Goal: Download file/media

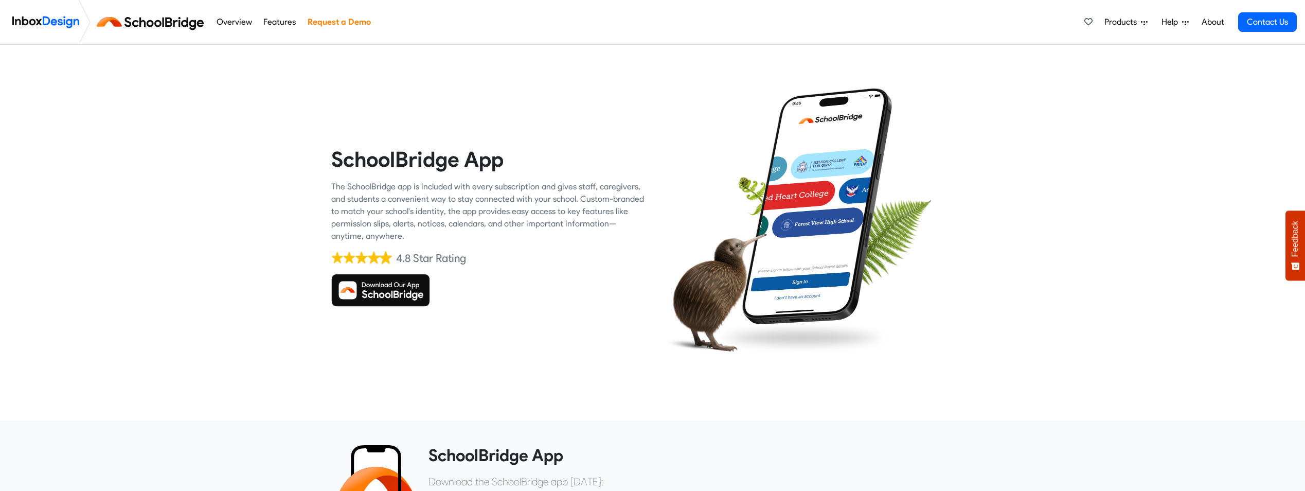
drag, startPoint x: 0, startPoint y: 0, endPoint x: 374, endPoint y: 288, distance: 472.2
click at [374, 288] on img at bounding box center [380, 290] width 99 height 33
click at [404, 289] on img at bounding box center [380, 290] width 99 height 33
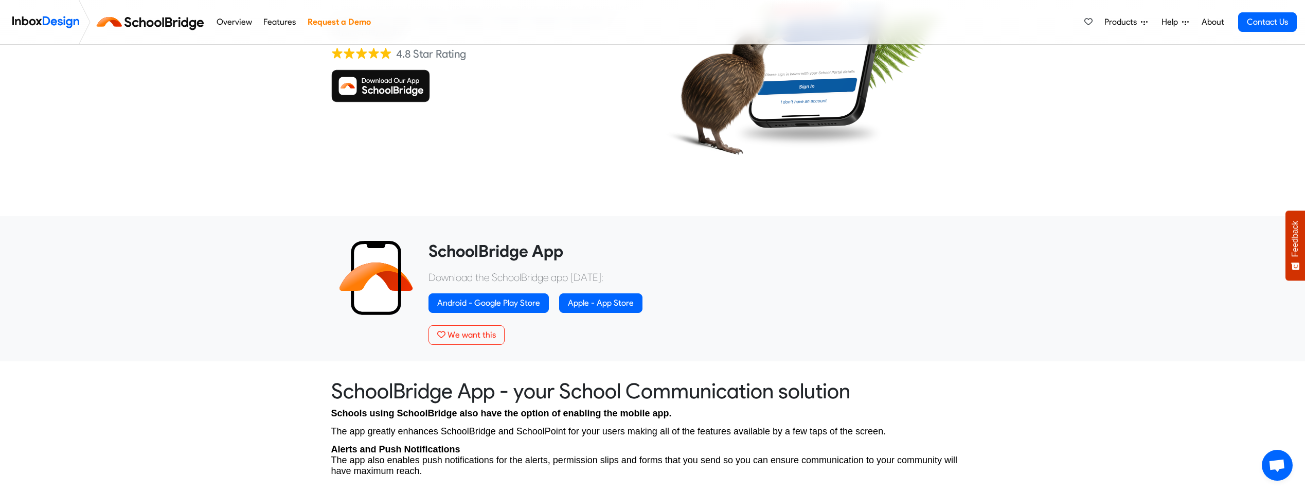
scroll to position [206, 0]
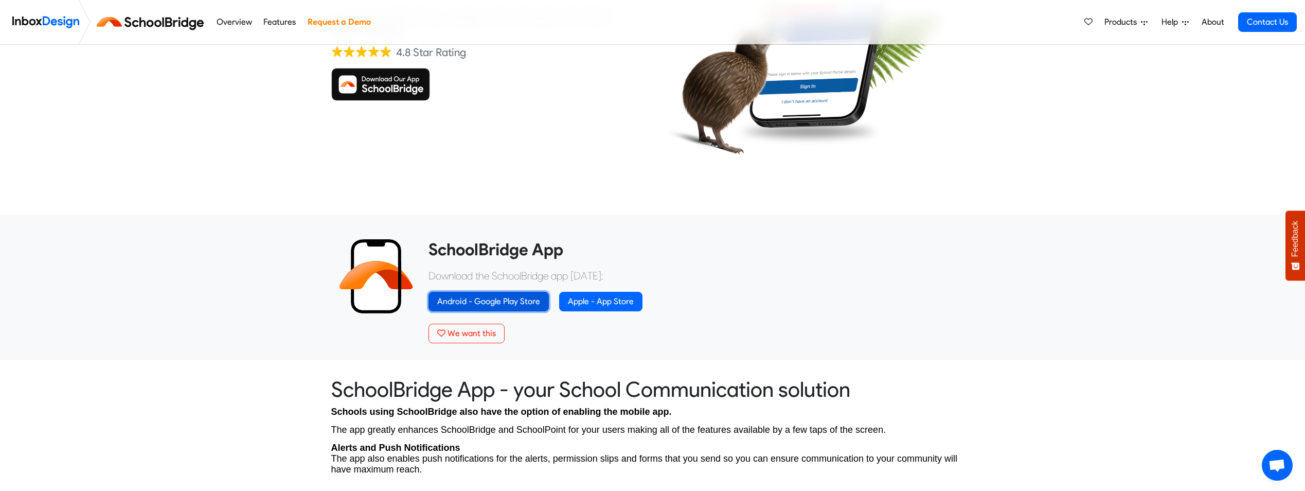
click at [476, 298] on link "Android - Google Play Store" at bounding box center [489, 302] width 120 height 20
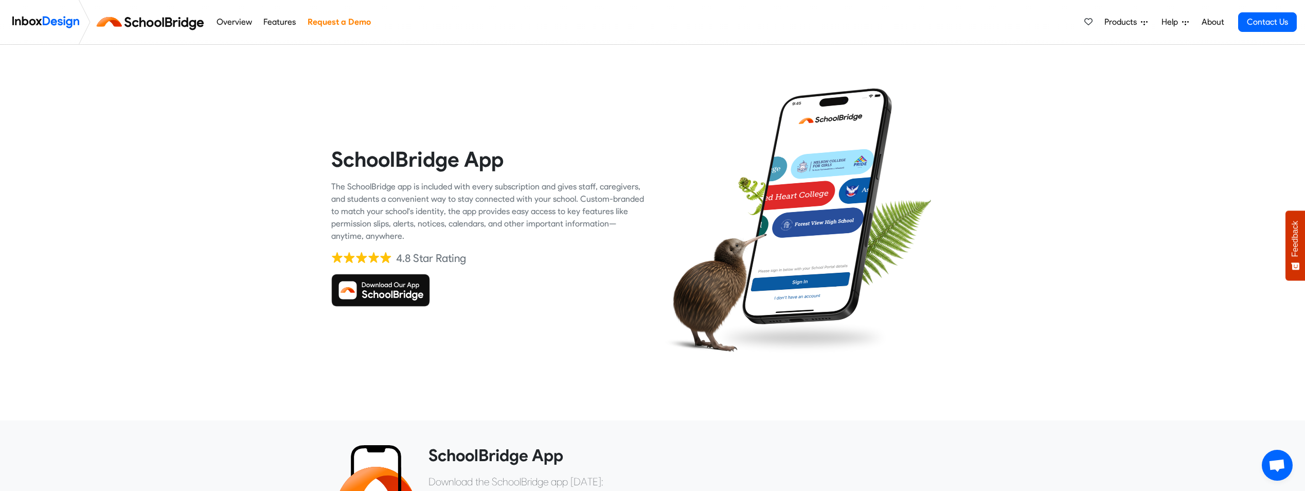
drag, startPoint x: 376, startPoint y: 284, endPoint x: 362, endPoint y: 290, distance: 14.7
click at [362, 290] on img at bounding box center [380, 290] width 99 height 33
click at [388, 293] on img at bounding box center [380, 290] width 99 height 33
click at [161, 25] on img at bounding box center [153, 22] width 116 height 25
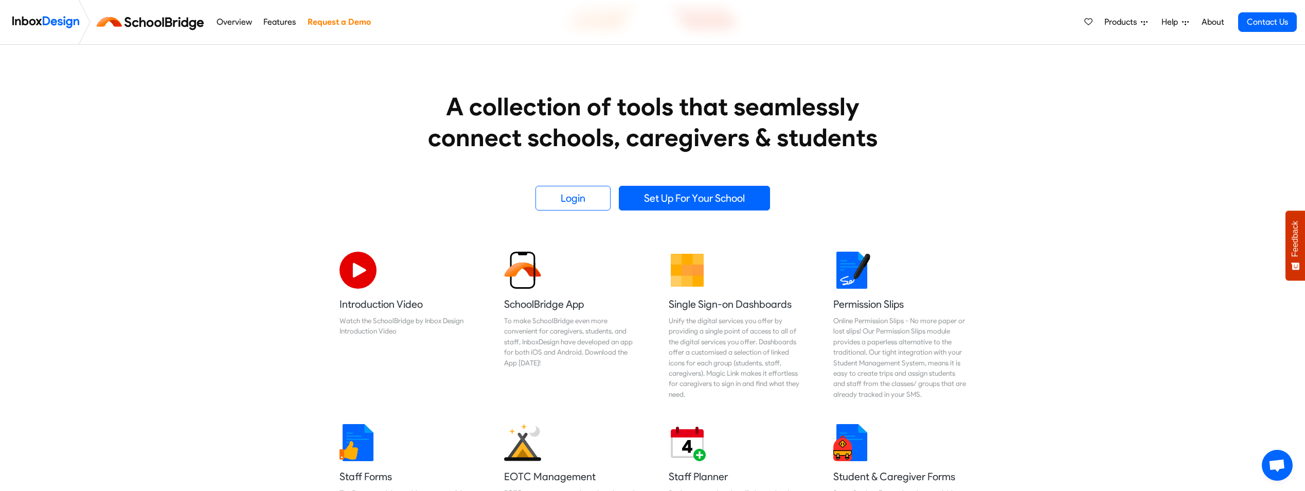
scroll to position [309, 0]
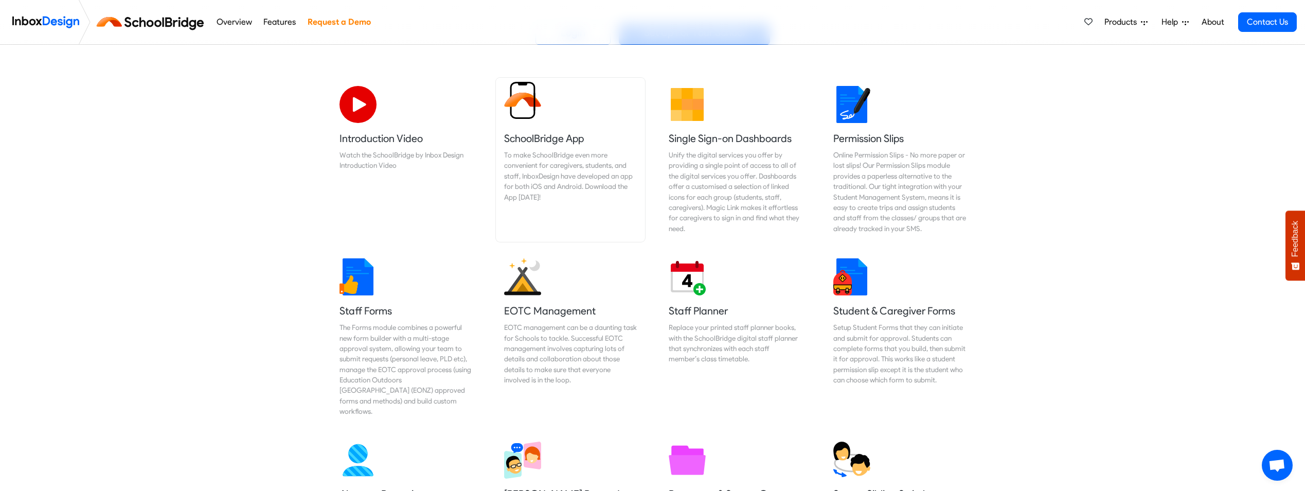
click at [545, 139] on h5 "SchoolBridge App" at bounding box center [570, 138] width 133 height 14
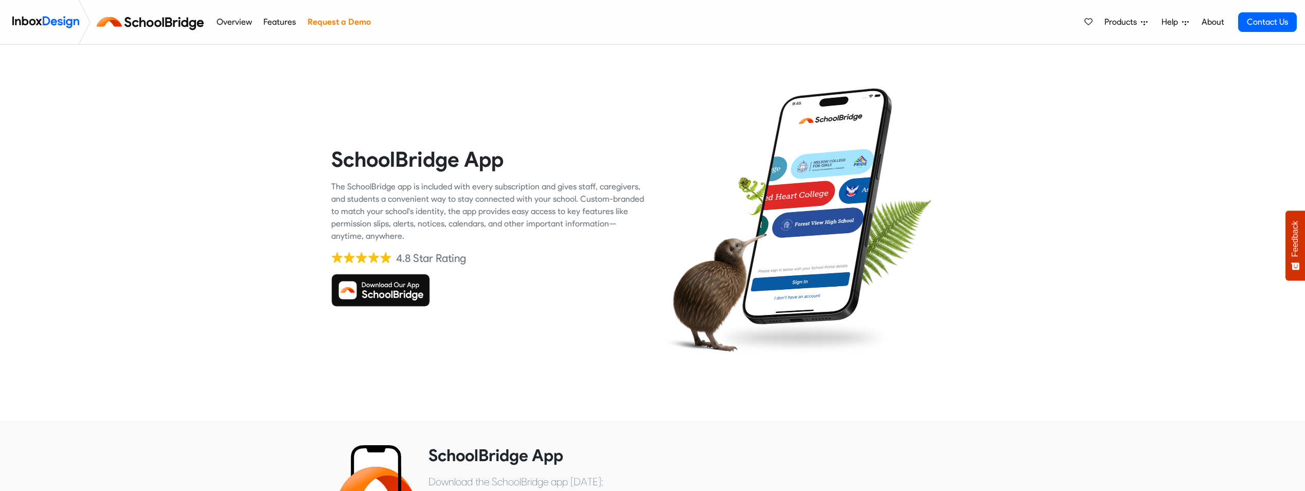
click at [384, 284] on img at bounding box center [380, 290] width 99 height 33
